Goal: Navigation & Orientation: Find specific page/section

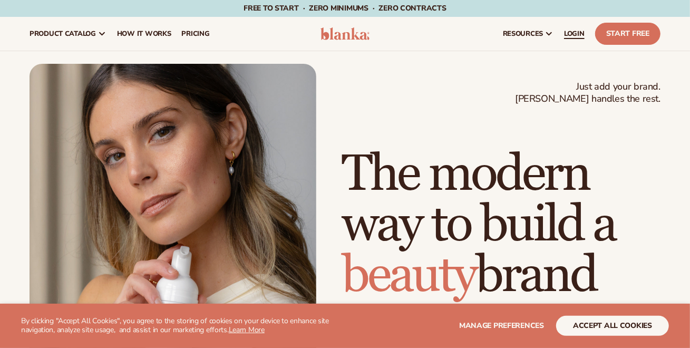
click at [580, 34] on span "LOGIN" at bounding box center [574, 34] width 21 height 8
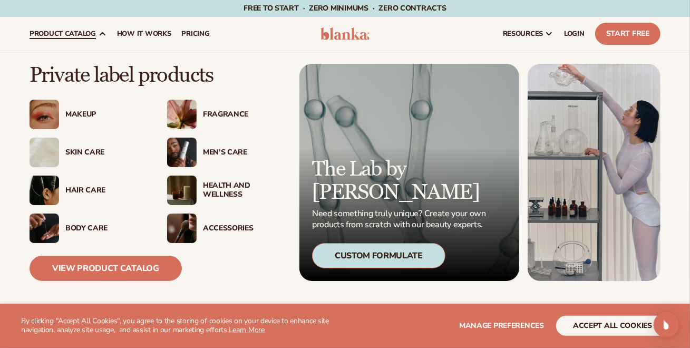
click at [223, 152] on div "Men’s Care" at bounding box center [243, 152] width 81 height 9
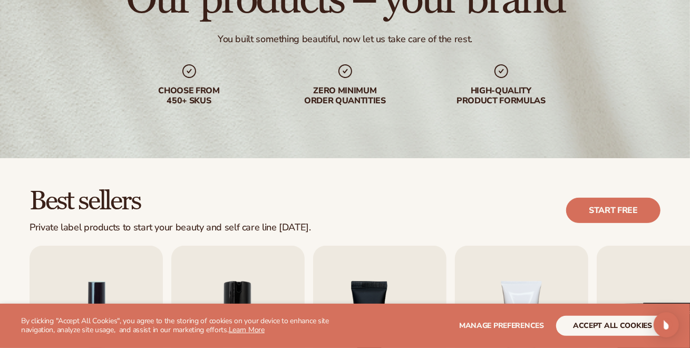
scroll to position [263, 0]
